Goal: Find specific page/section: Find specific page/section

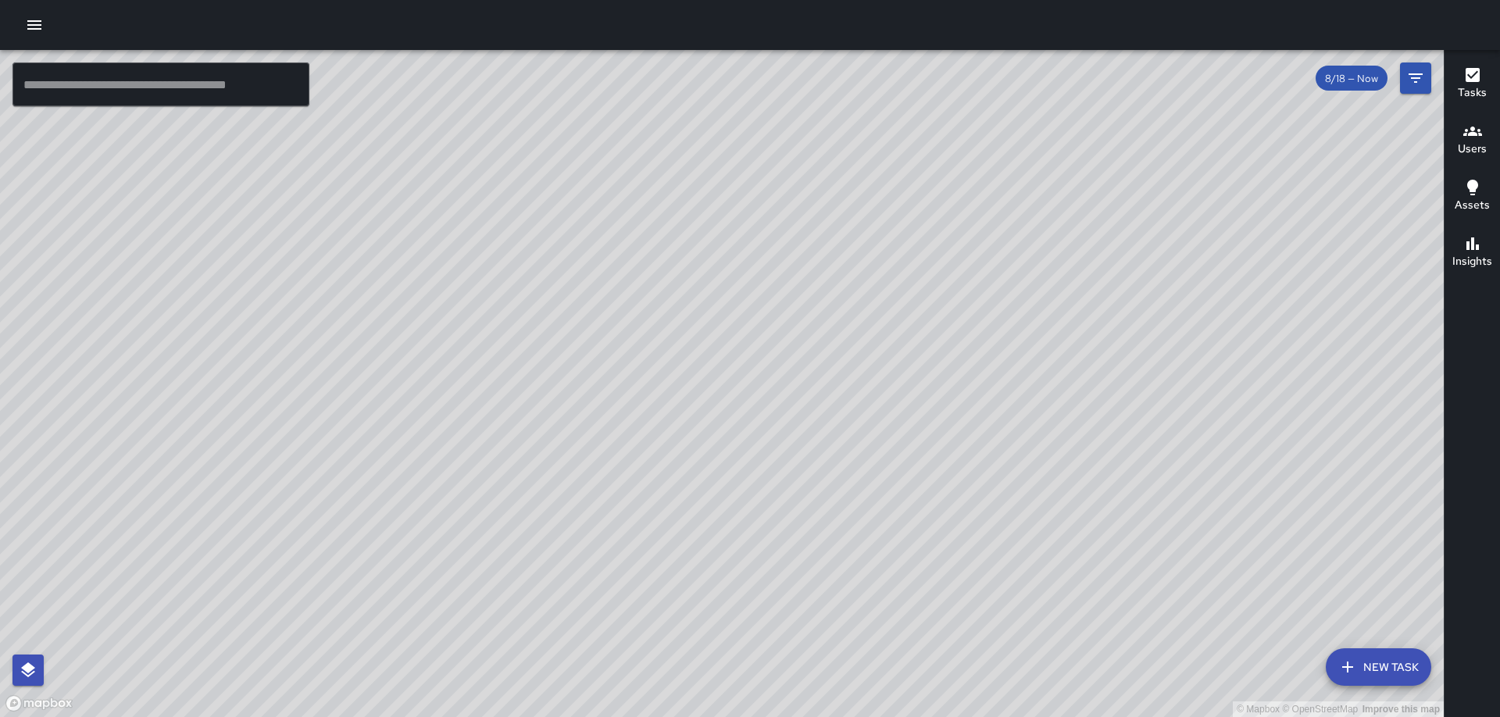
click at [1058, 123] on div "© Mapbox © OpenStreetMap Improve this map" at bounding box center [722, 383] width 1444 height 667
click at [1490, 144] on button "Users" at bounding box center [1471, 140] width 55 height 56
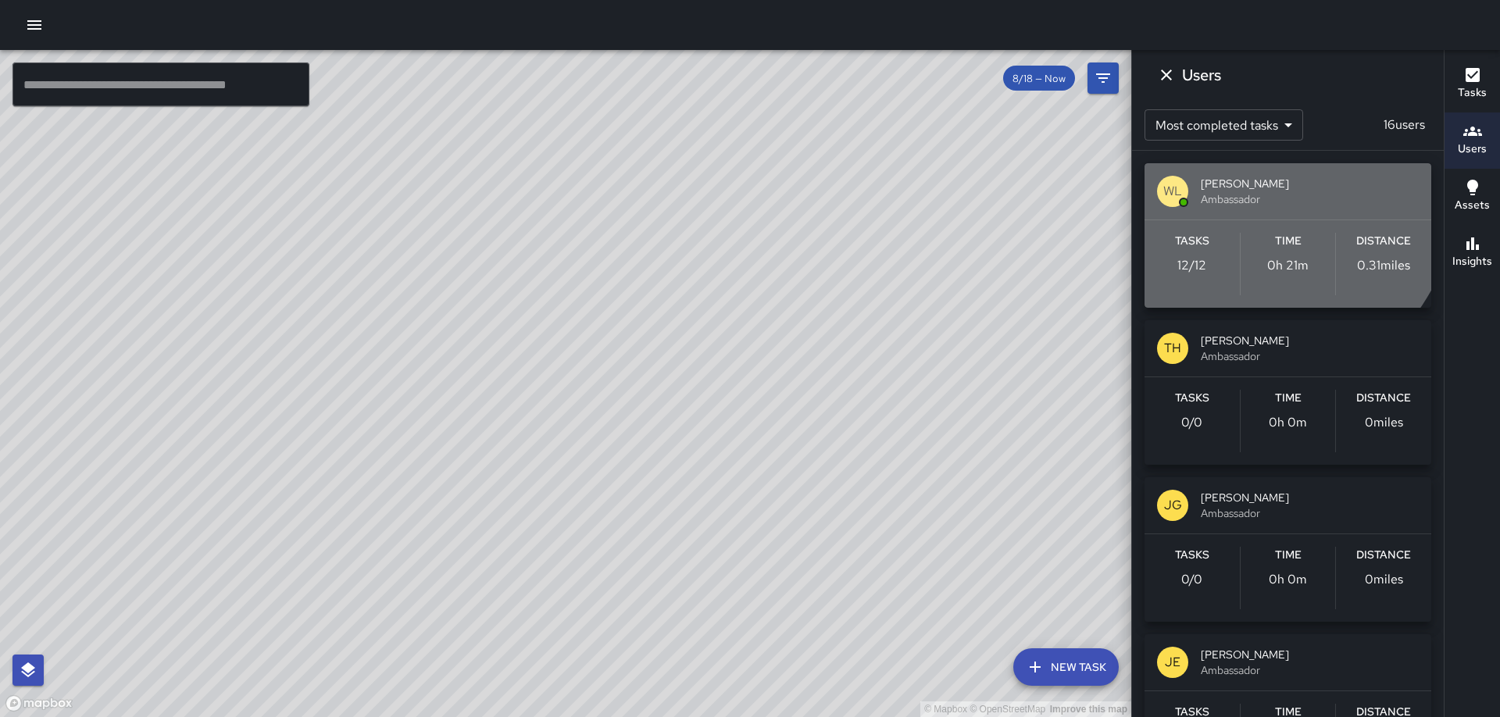
click at [1242, 185] on span "[PERSON_NAME]" at bounding box center [1310, 184] width 218 height 16
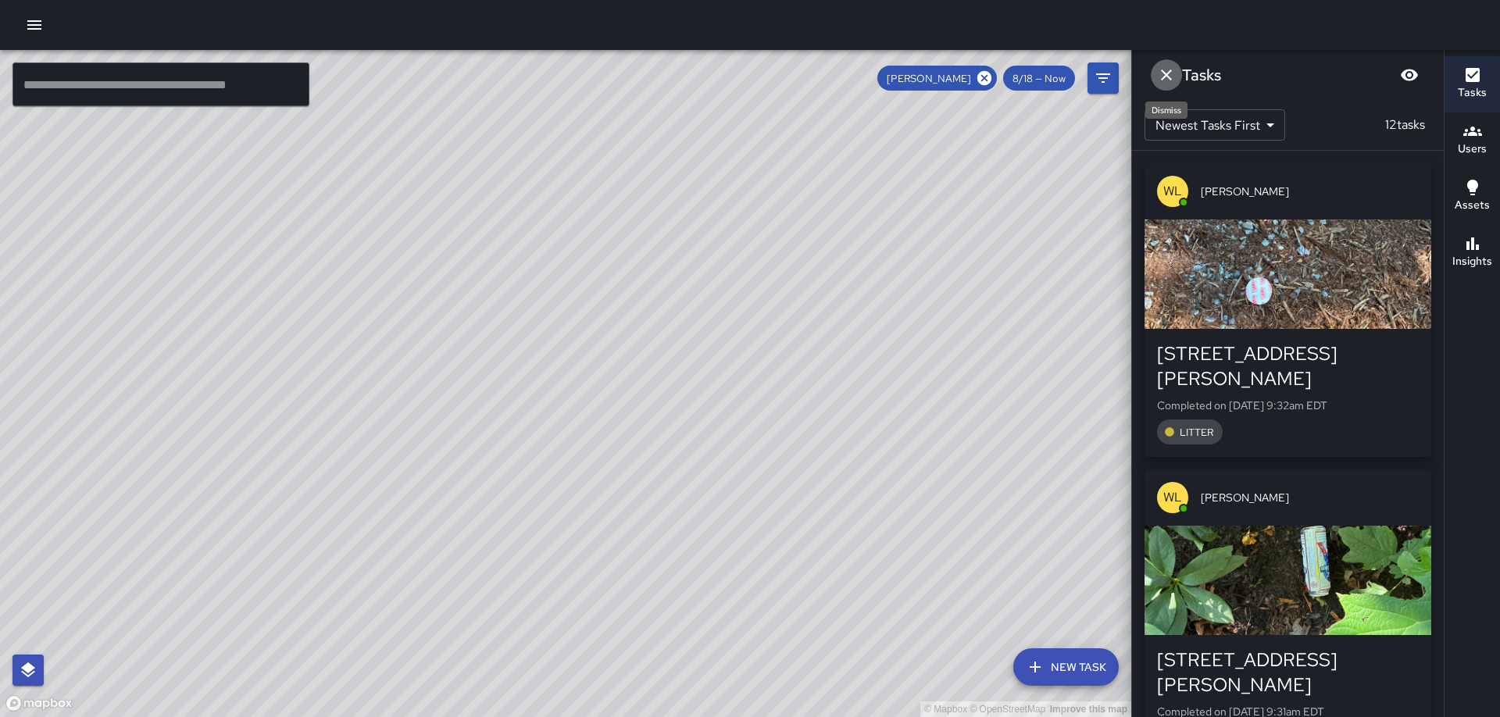
click at [1165, 73] on icon "Dismiss" at bounding box center [1166, 75] width 11 height 11
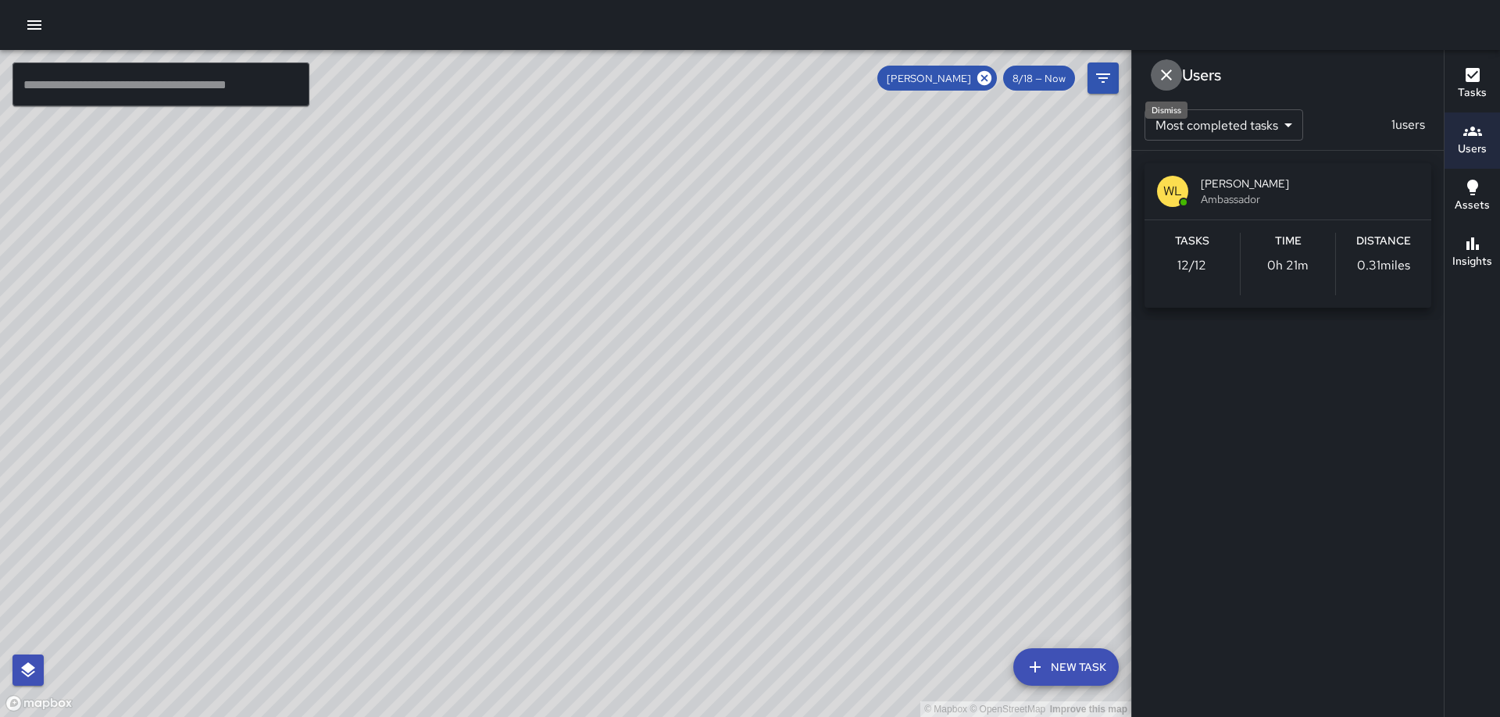
click at [1169, 73] on icon "Dismiss" at bounding box center [1166, 75] width 11 height 11
